Goal: Book appointment/travel/reservation

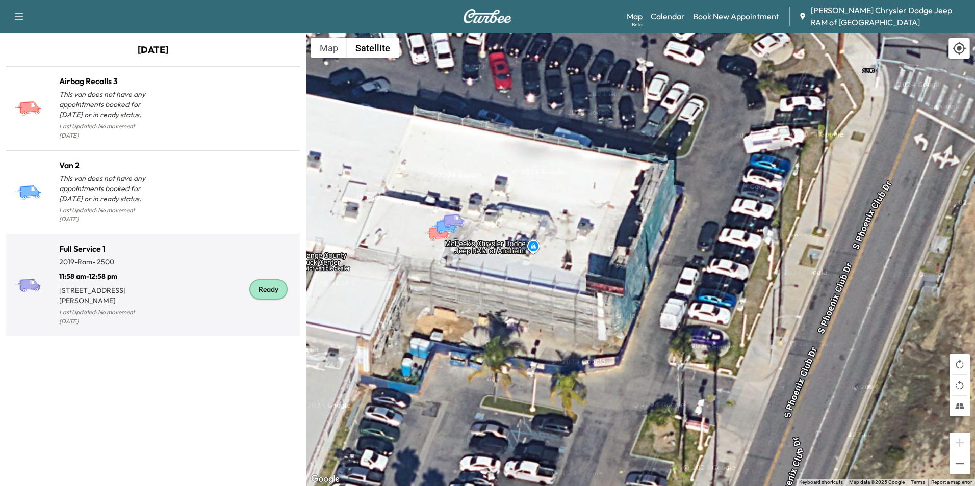
click at [165, 251] on div "Ready" at bounding box center [224, 289] width 143 height 77
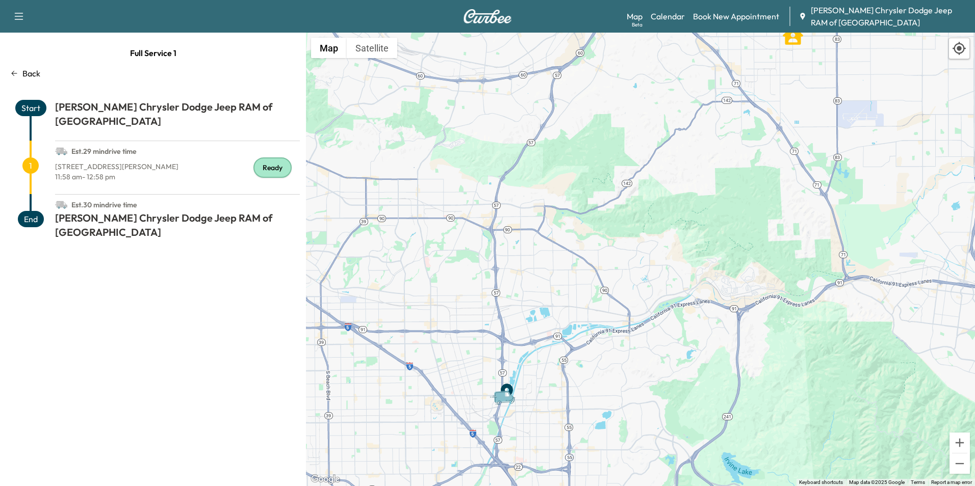
drag, startPoint x: 447, startPoint y: 312, endPoint x: 470, endPoint y: 197, distance: 116.9
click at [470, 197] on div "To activate drag with keyboard, press Alt + Enter. Once in keyboard drag state,…" at bounding box center [640, 260] width 669 height 454
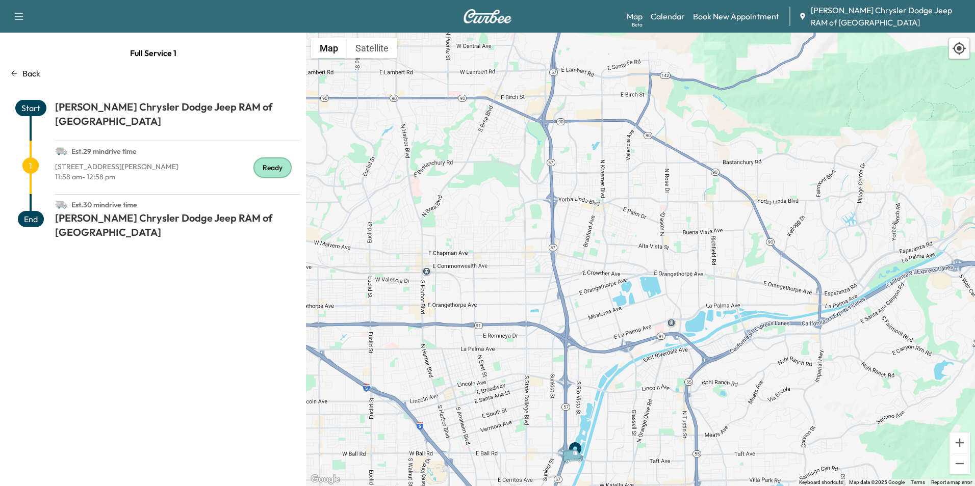
click at [37, 69] on p "Back" at bounding box center [31, 73] width 18 height 12
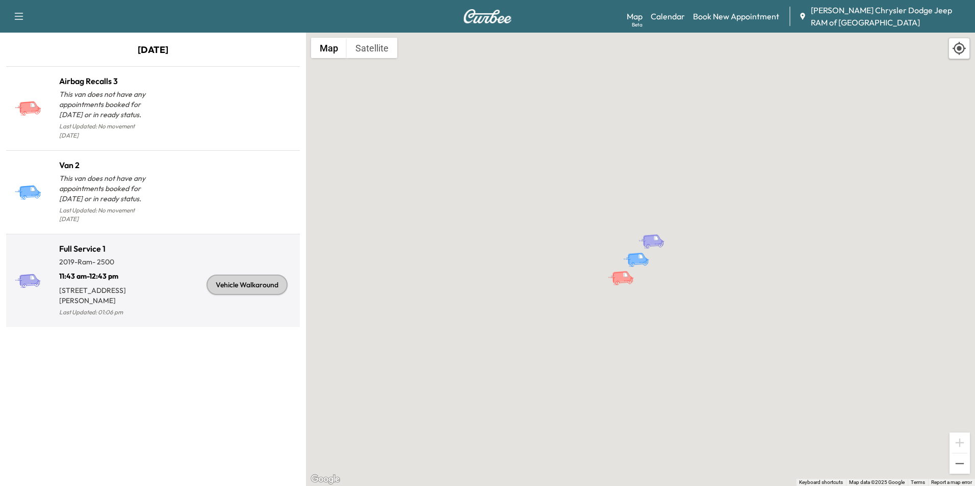
click at [151, 257] on p "2019 - Ram - 2500" at bounding box center [106, 262] width 94 height 10
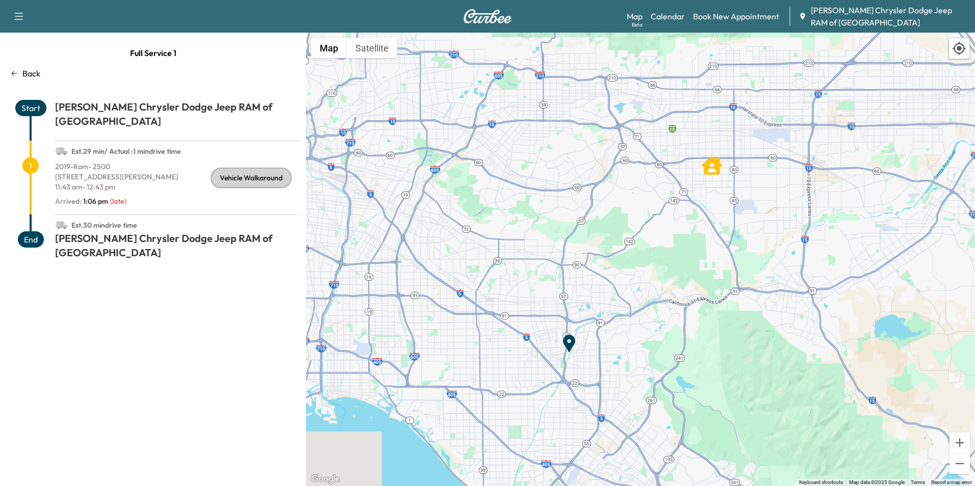
click at [169, 182] on div "11:43 am - 12:43 pm" at bounding box center [177, 189] width 245 height 14
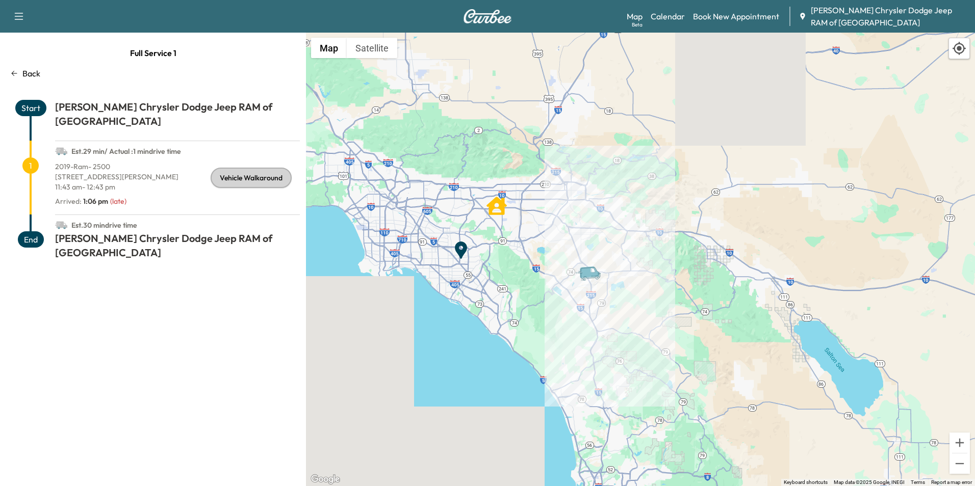
drag, startPoint x: 680, startPoint y: 298, endPoint x: 602, endPoint y: 298, distance: 78.5
click at [602, 298] on div "To activate drag with keyboard, press Alt + Enter. Once in keyboard drag state,…" at bounding box center [640, 260] width 669 height 454
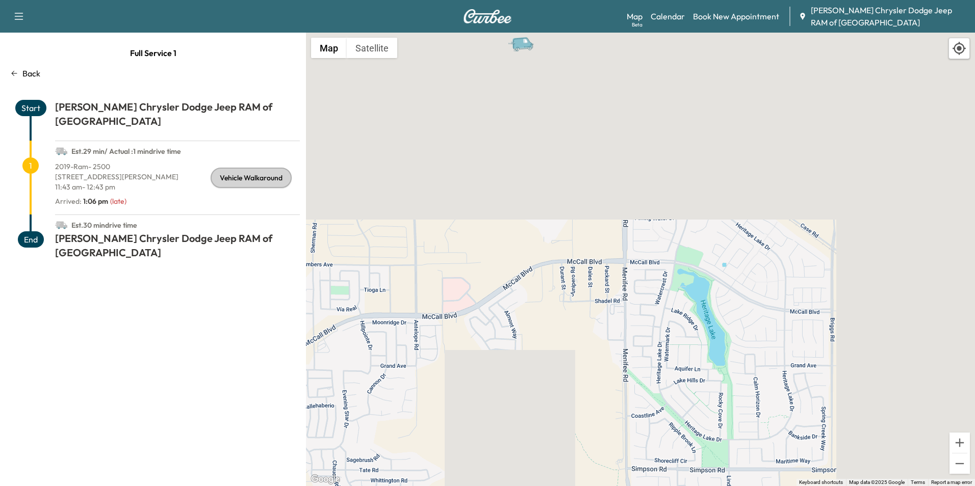
drag, startPoint x: 586, startPoint y: 104, endPoint x: 524, endPoint y: 512, distance: 412.4
click at [524, 486] on html "Support Log Out Map Beta Calendar Book New Appointment [PERSON_NAME] Chrysler D…" at bounding box center [487, 243] width 975 height 486
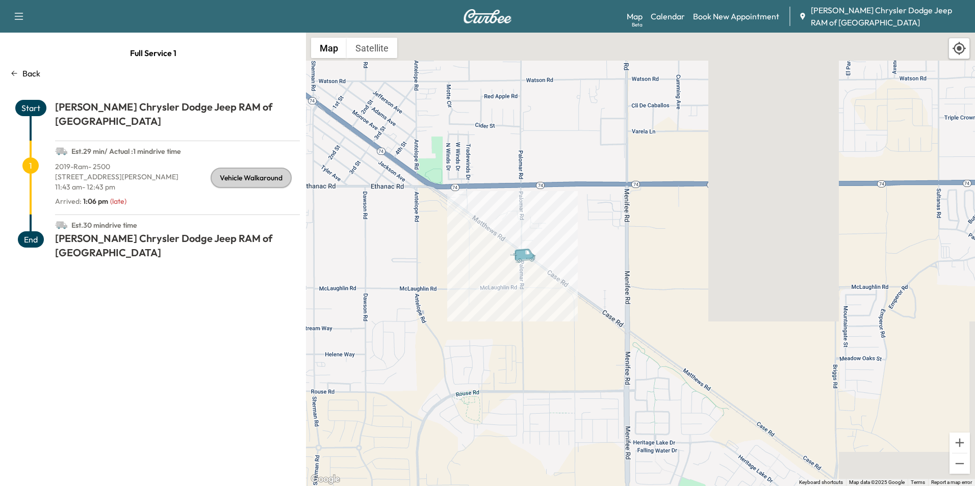
drag, startPoint x: 526, startPoint y: 198, endPoint x: 543, endPoint y: 319, distance: 122.0
click at [543, 319] on div "To activate drag with keyboard, press Alt + Enter. Once in keyboard drag state,…" at bounding box center [640, 260] width 669 height 454
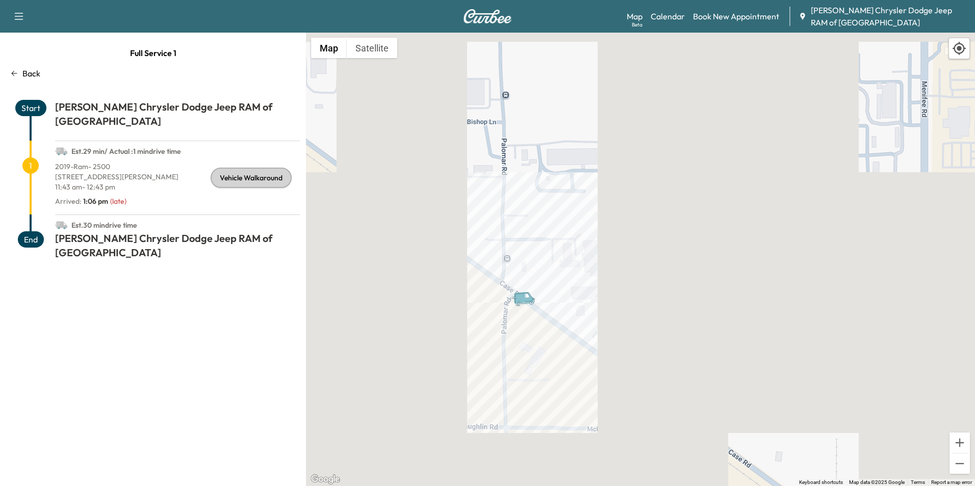
drag, startPoint x: 518, startPoint y: 212, endPoint x: 533, endPoint y: 374, distance: 162.8
click at [533, 374] on div "To activate drag with keyboard, press Alt + Enter. Once in keyboard drag state,…" at bounding box center [640, 260] width 669 height 454
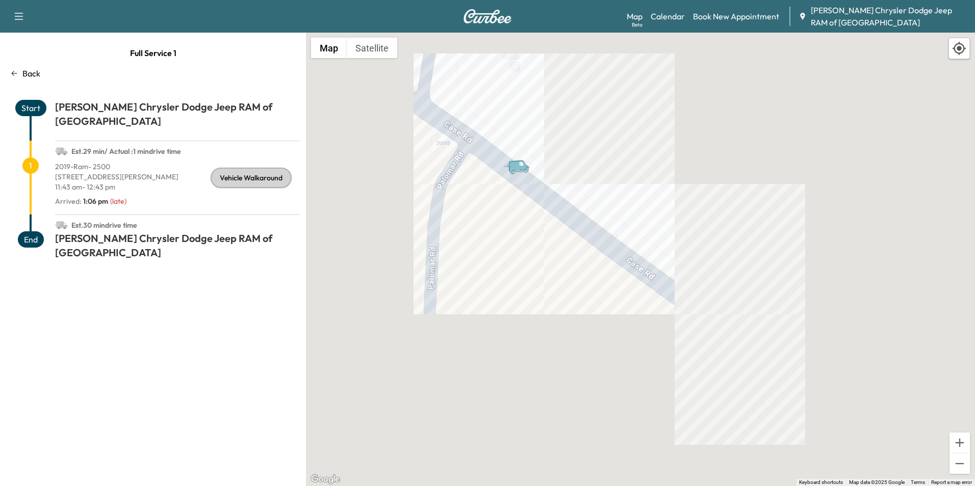
drag, startPoint x: 504, startPoint y: 232, endPoint x: 526, endPoint y: 445, distance: 213.7
click at [526, 445] on div "To activate drag with keyboard, press Alt + Enter. Once in keyboard drag state,…" at bounding box center [640, 260] width 669 height 454
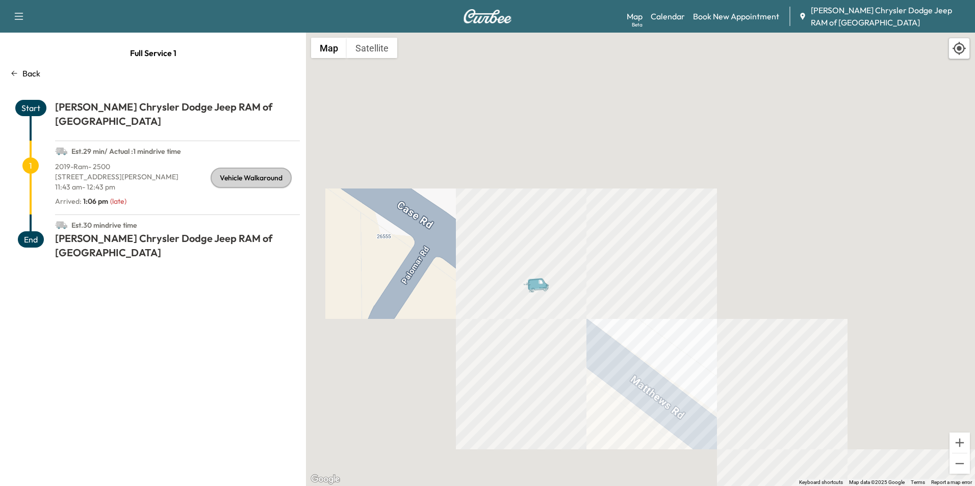
drag, startPoint x: 533, startPoint y: 213, endPoint x: 546, endPoint y: 378, distance: 165.6
click at [546, 378] on div "To activate drag with keyboard, press Alt + Enter. Once in keyboard drag state,…" at bounding box center [640, 260] width 669 height 454
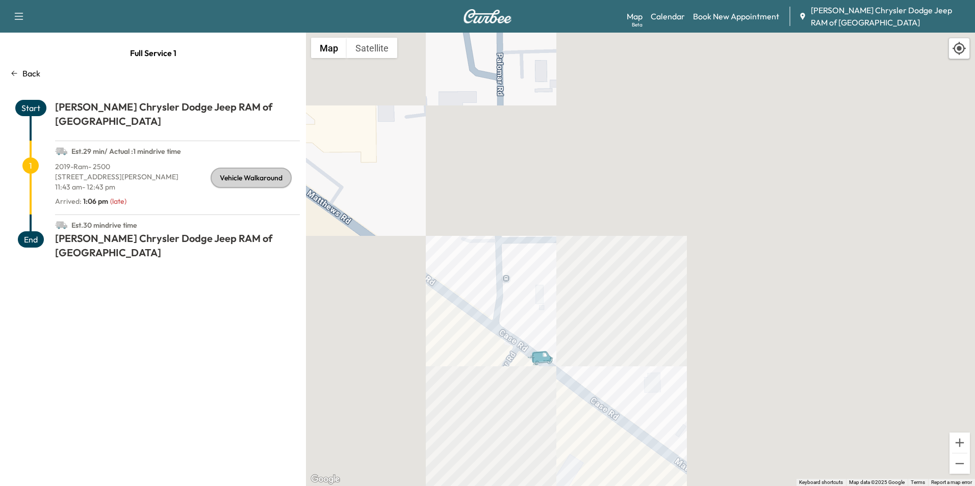
click at [453, 274] on div "To activate drag with keyboard, press Alt + Enter. Once in keyboard drag state,…" at bounding box center [640, 260] width 669 height 454
